Goal: Browse casually

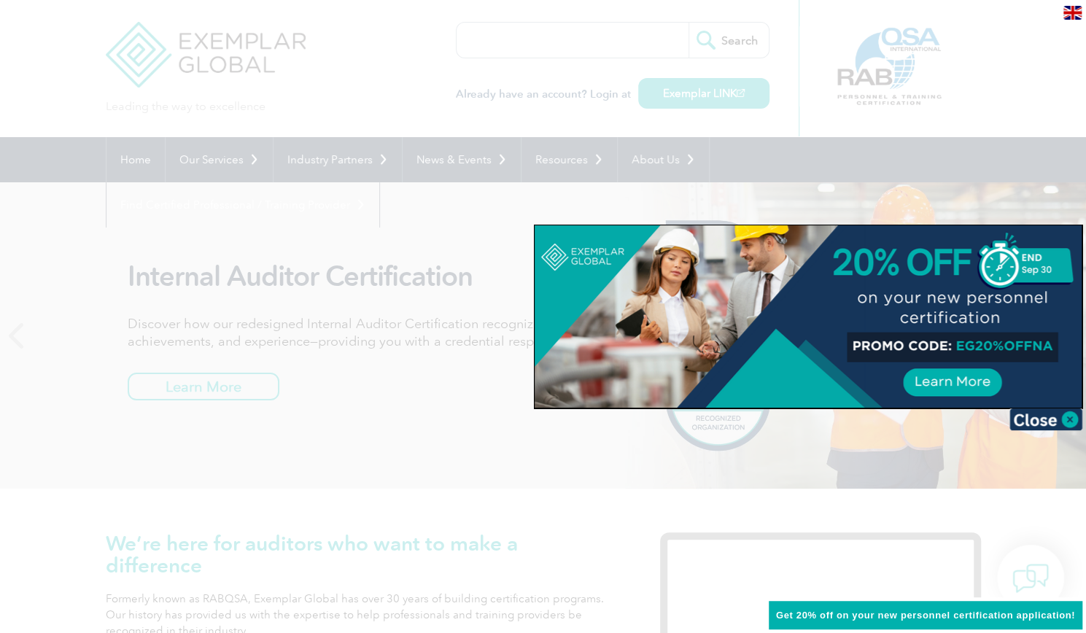
click at [31, 335] on div at bounding box center [543, 316] width 1086 height 633
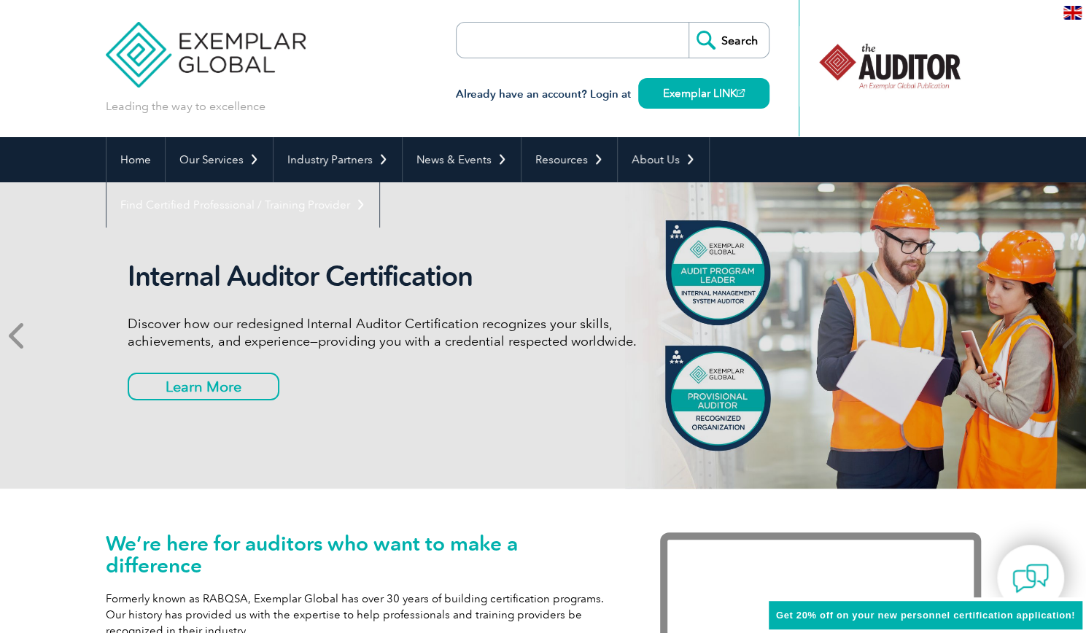
click at [15, 335] on icon at bounding box center [18, 335] width 18 height 0
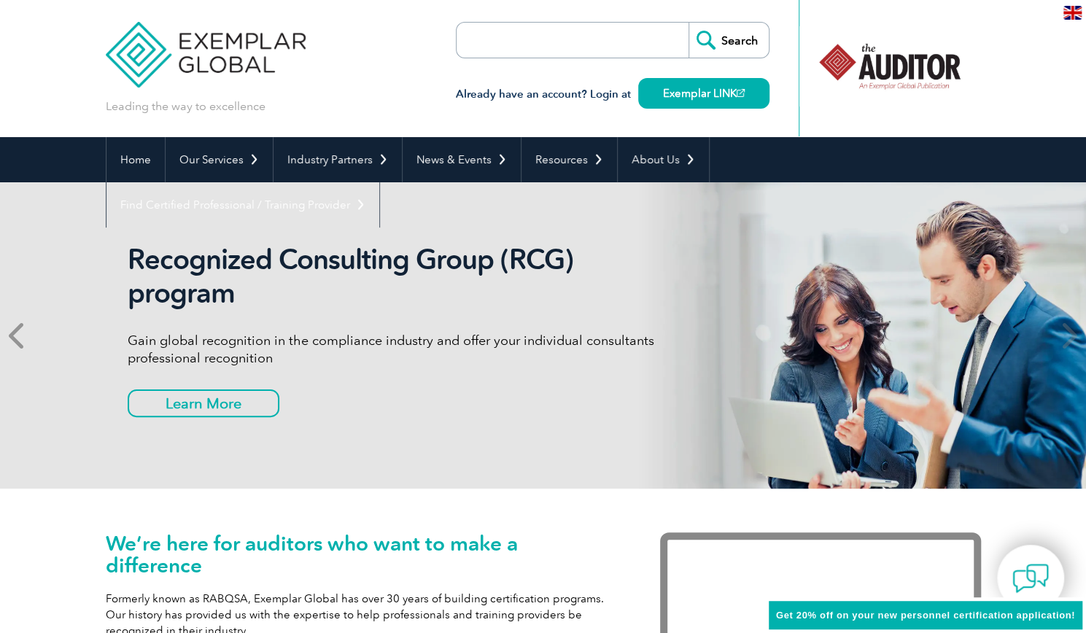
click at [11, 335] on icon at bounding box center [18, 335] width 18 height 0
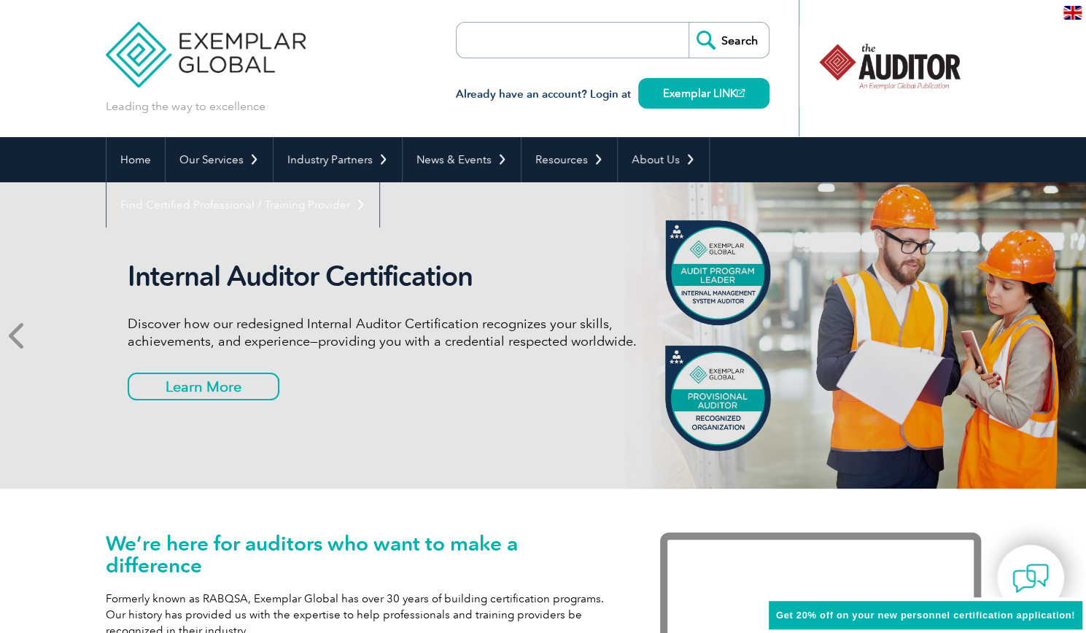
click at [11, 335] on icon at bounding box center [18, 335] width 18 height 0
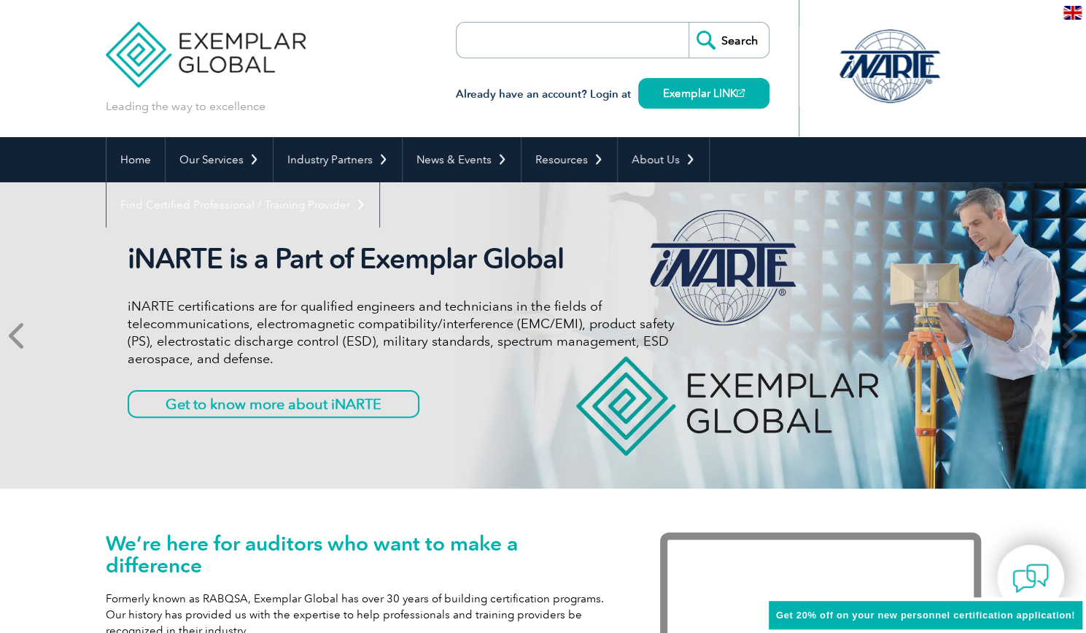
click at [11, 335] on icon at bounding box center [18, 335] width 18 height 0
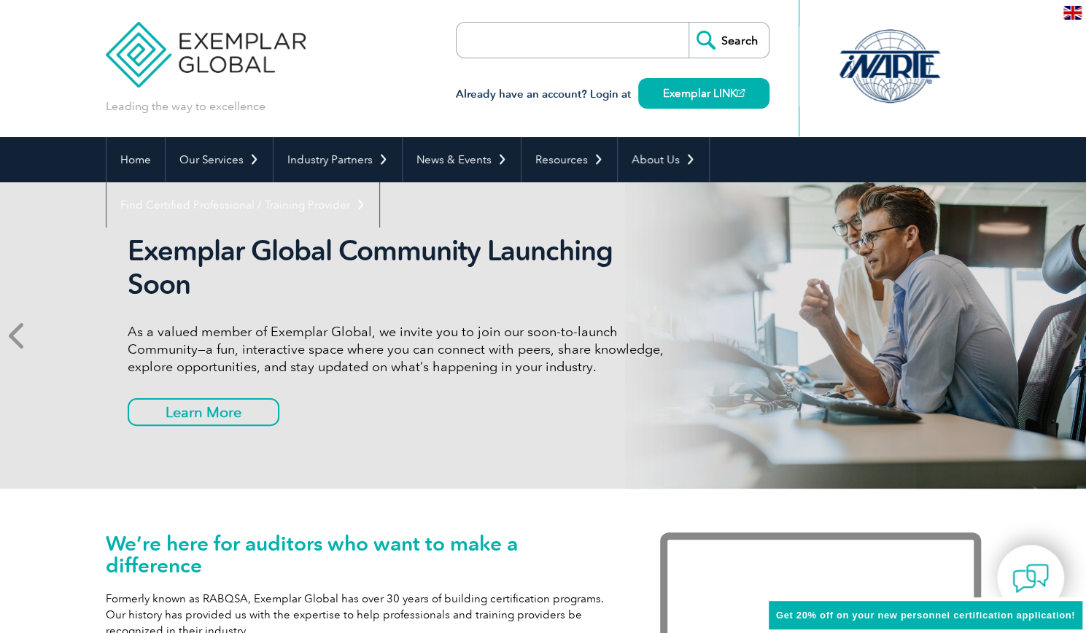
click at [11, 335] on icon at bounding box center [18, 335] width 18 height 0
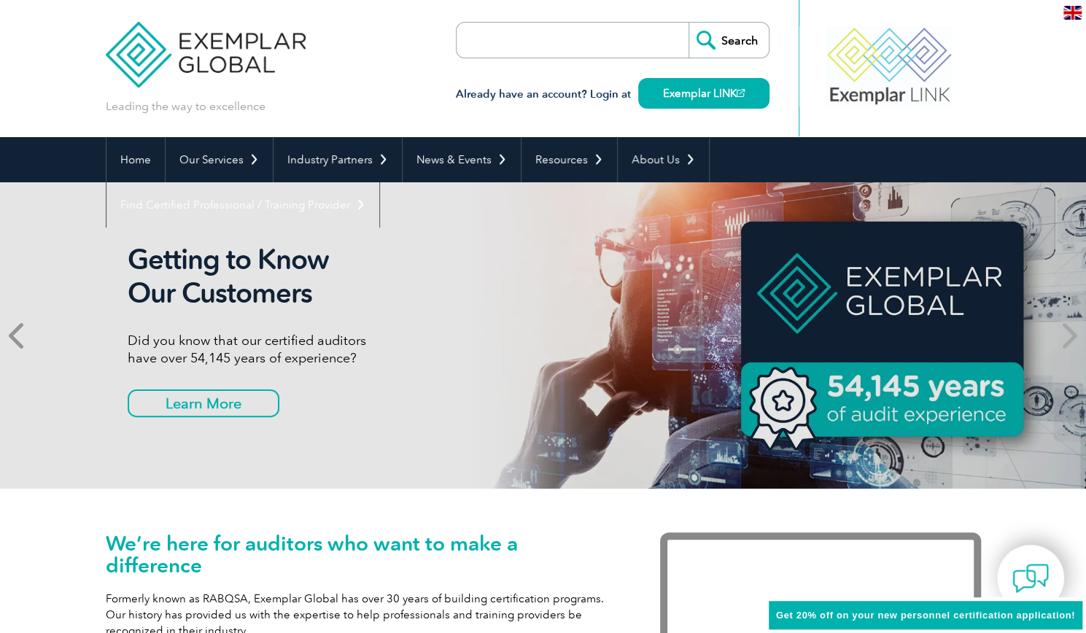
click at [11, 335] on icon at bounding box center [18, 335] width 18 height 0
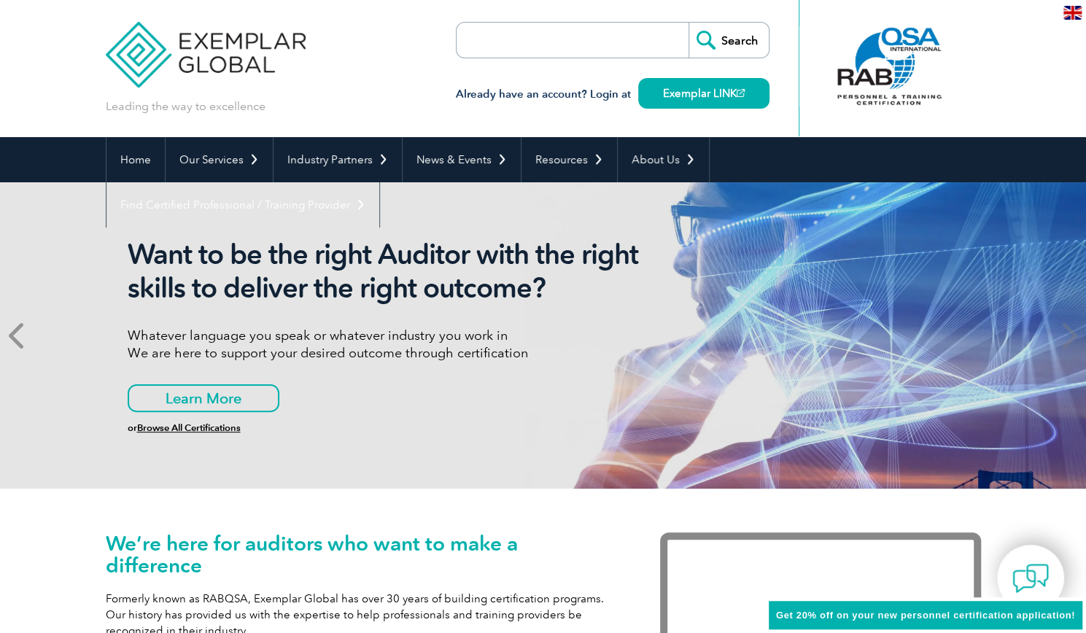
click at [11, 335] on icon at bounding box center [18, 335] width 18 height 0
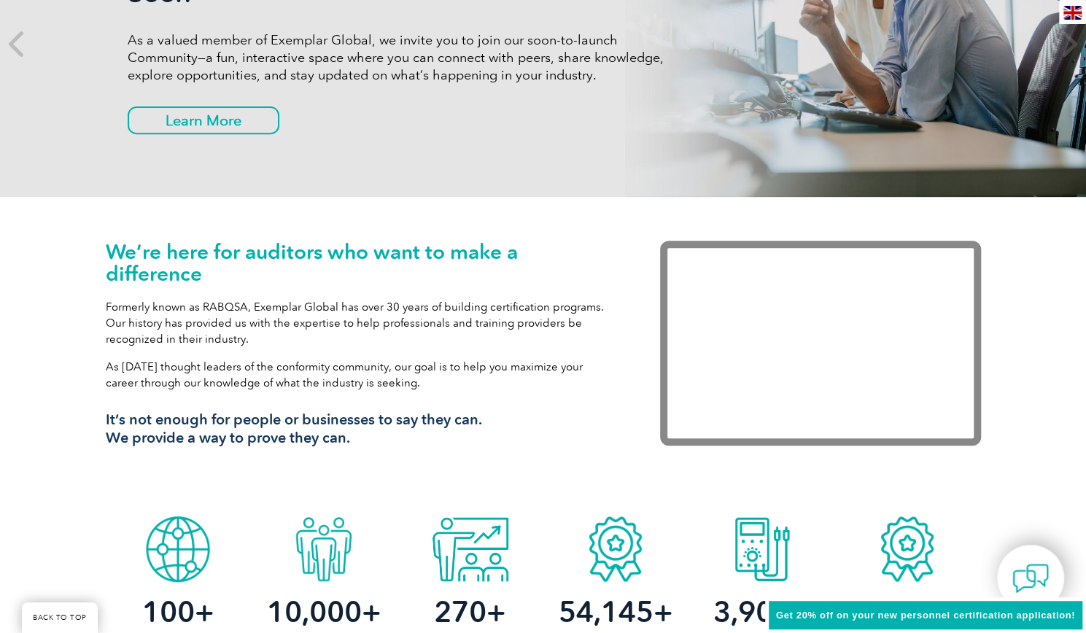
scroll to position [219, 0]
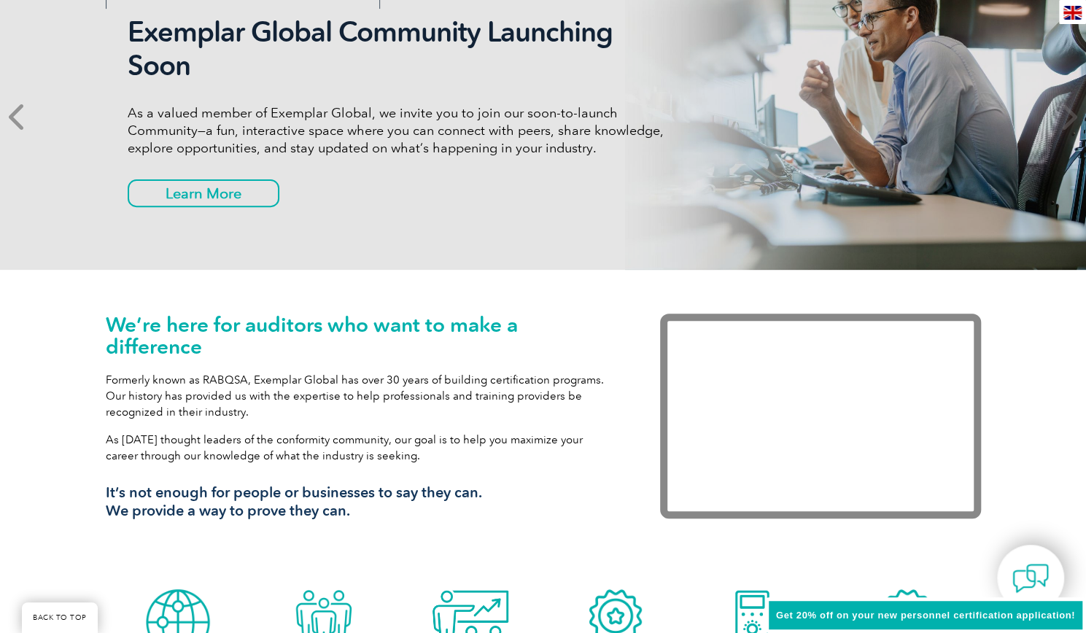
click at [22, 117] on icon at bounding box center [18, 117] width 18 height 0
